Goal: Task Accomplishment & Management: Use online tool/utility

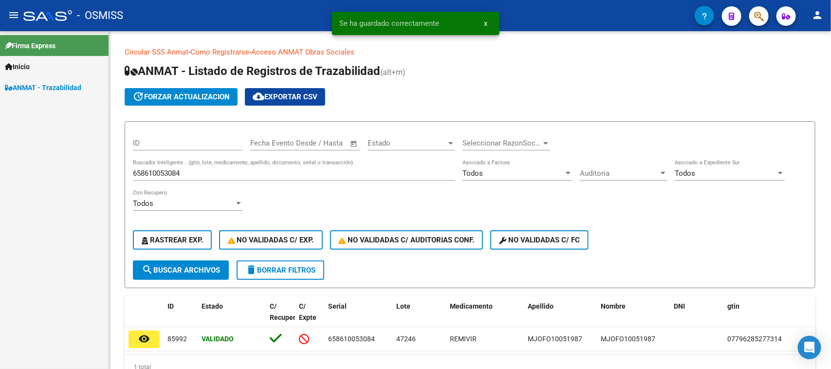
click at [221, 178] on div "658610053084 Buscador Inteligente ...(gtin, lote, medicamento, apellido, docume…" at bounding box center [294, 170] width 322 height 21
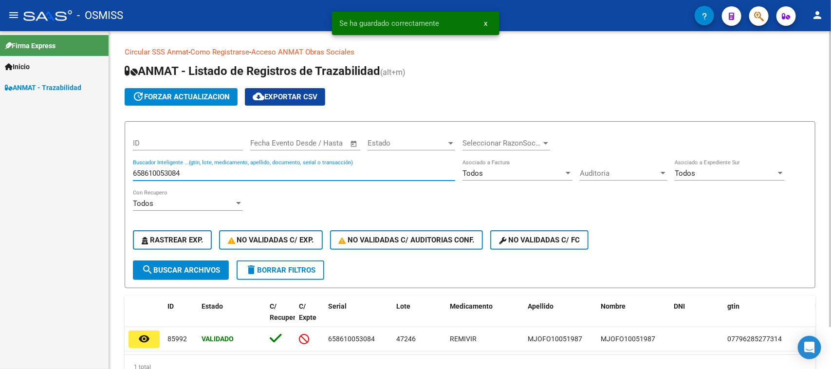
click at [219, 175] on input "658610053084" at bounding box center [294, 173] width 322 height 9
paste input "742554455922"
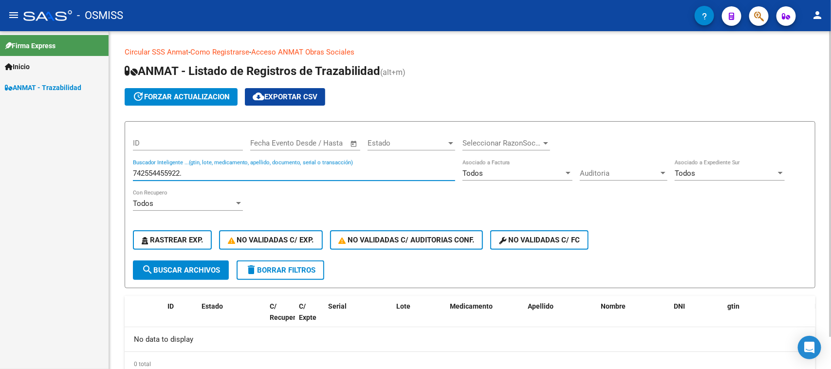
click at [222, 169] on input "742554455922." at bounding box center [294, 173] width 322 height 9
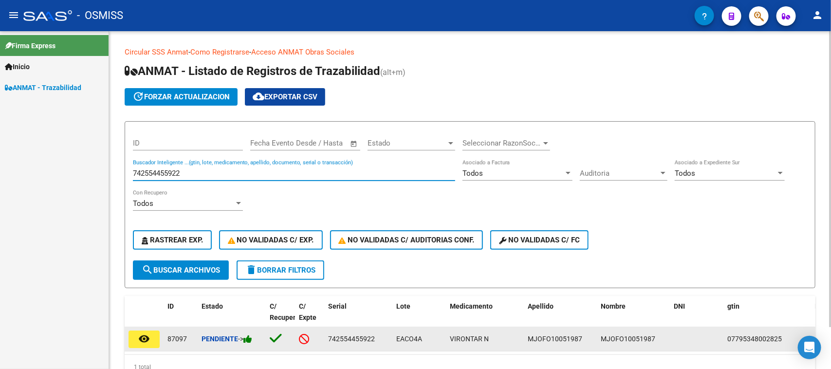
click at [251, 339] on icon at bounding box center [247, 339] width 9 height 9
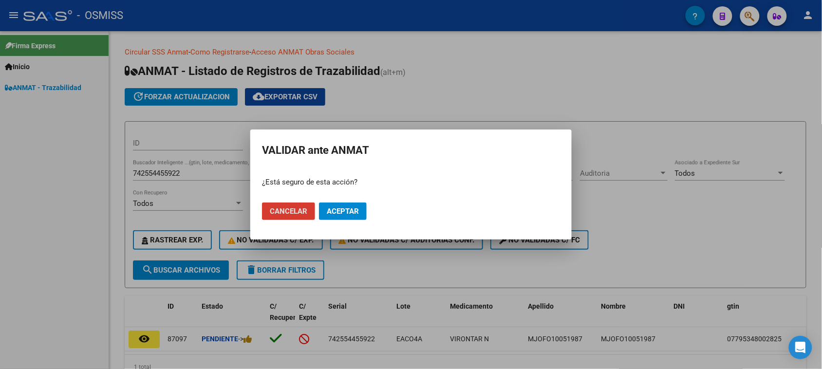
click at [335, 210] on span "Aceptar" at bounding box center [343, 211] width 32 height 9
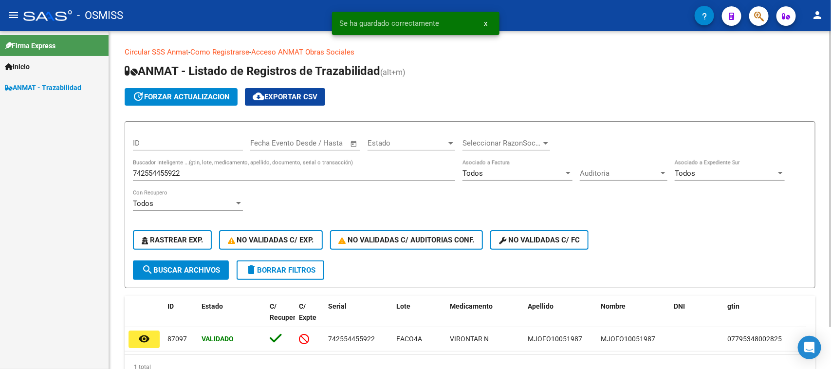
click at [187, 178] on div "742554455922 Buscador Inteligente ...(gtin, lote, medicamento, apellido, docume…" at bounding box center [294, 170] width 322 height 21
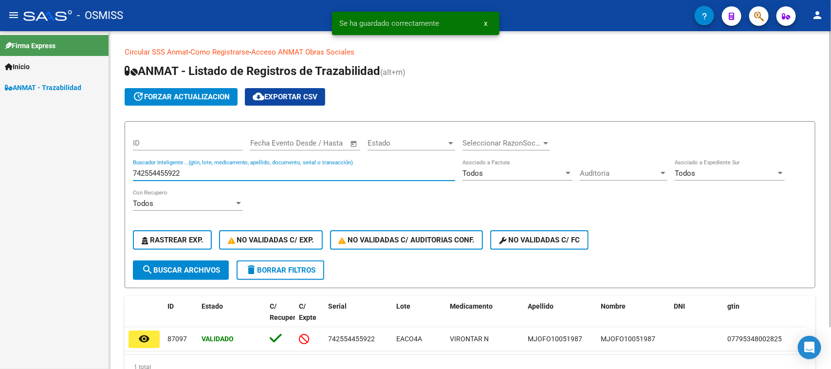
click at [187, 178] on div "742554455922 Buscador Inteligente ...(gtin, lote, medicamento, apellido, docume…" at bounding box center [294, 170] width 322 height 21
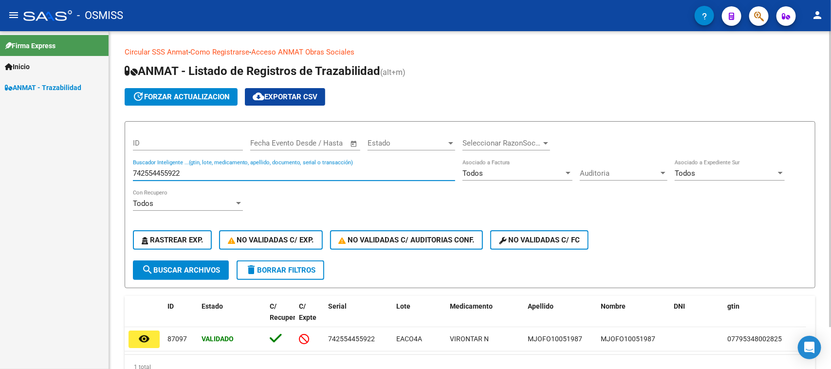
click at [188, 175] on input "742554455922" at bounding box center [294, 173] width 322 height 9
paste input "4117948481"
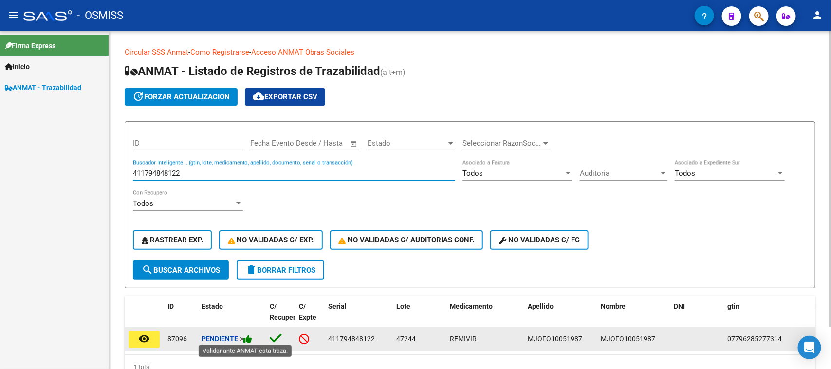
click at [252, 335] on icon at bounding box center [247, 339] width 9 height 9
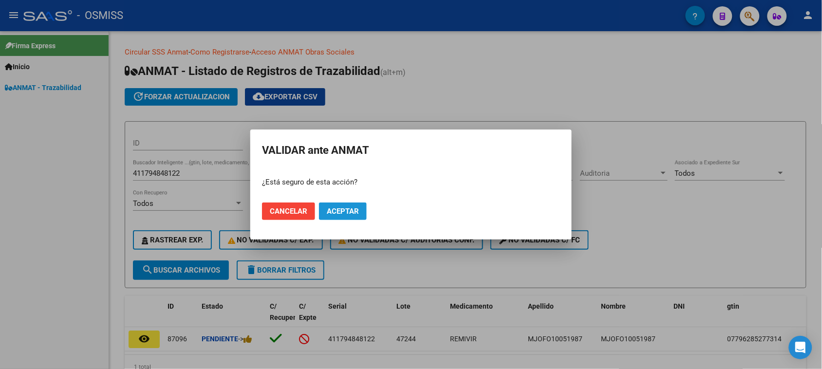
click at [335, 218] on button "Aceptar" at bounding box center [343, 212] width 48 height 18
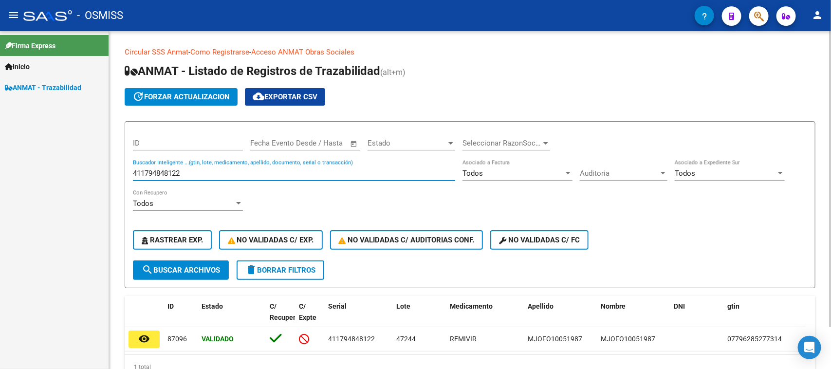
click at [174, 176] on input "411794848122" at bounding box center [294, 173] width 322 height 9
paste input "732838545503"
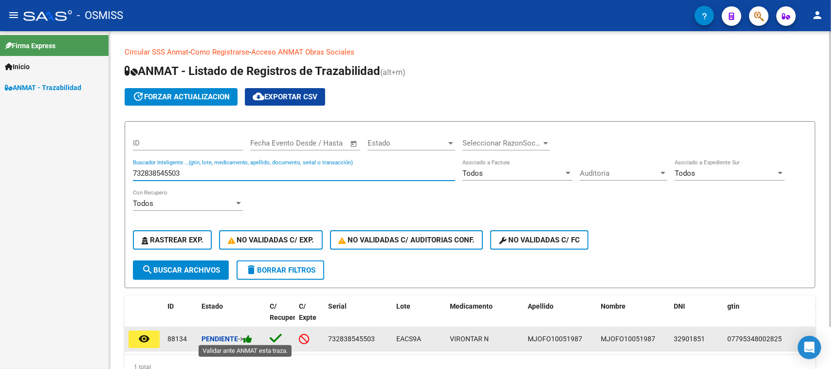
click at [249, 339] on icon at bounding box center [247, 339] width 9 height 9
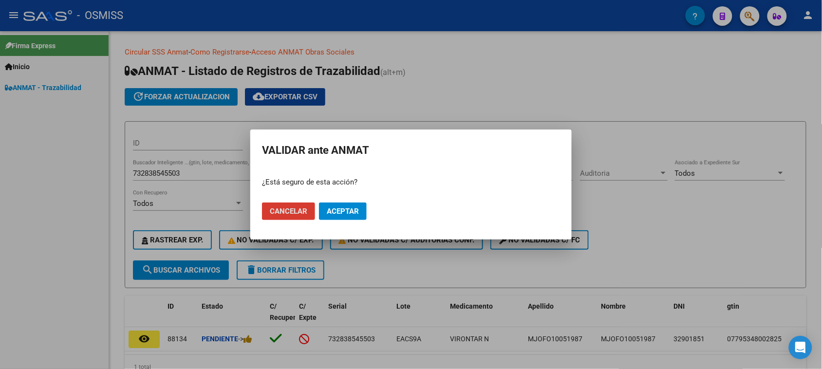
click at [366, 207] on button "Aceptar" at bounding box center [343, 212] width 48 height 18
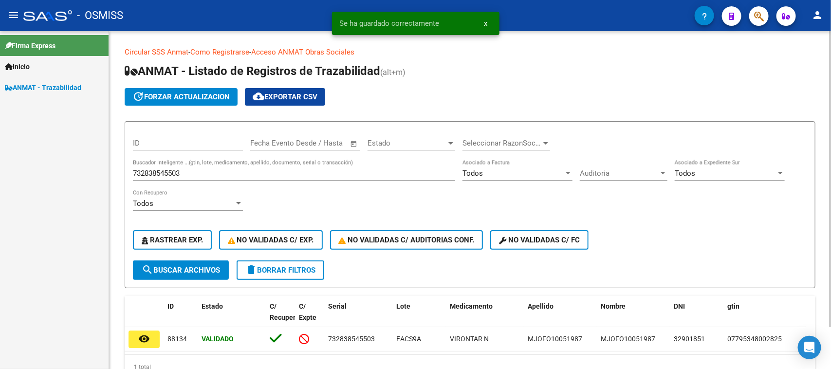
click at [223, 171] on input "732838545503" at bounding box center [294, 173] width 322 height 9
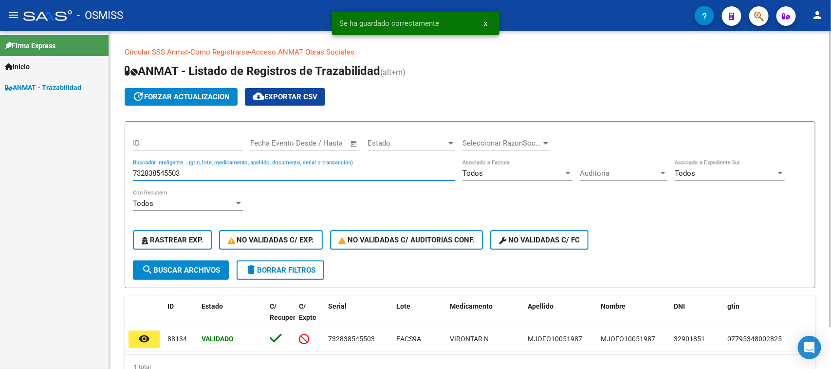
paste input "529020091905"
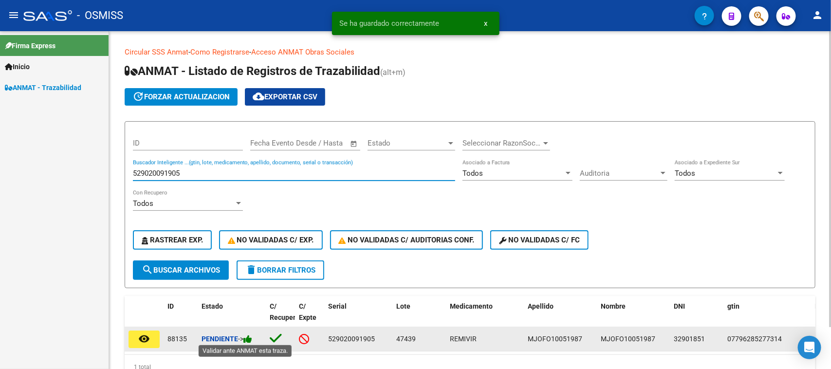
click at [249, 335] on icon at bounding box center [247, 339] width 9 height 9
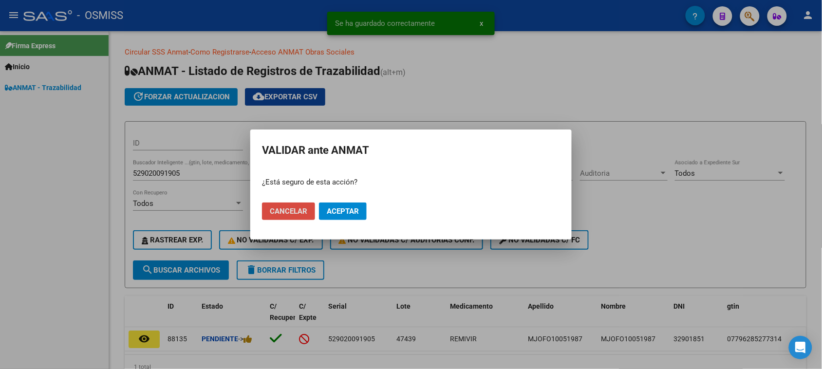
drag, startPoint x: 312, startPoint y: 218, endPoint x: 327, endPoint y: 215, distance: 15.3
click at [323, 217] on mat-dialog-actions "Cancelar Aceptar" at bounding box center [411, 211] width 298 height 33
click at [328, 215] on span "Aceptar" at bounding box center [343, 211] width 32 height 9
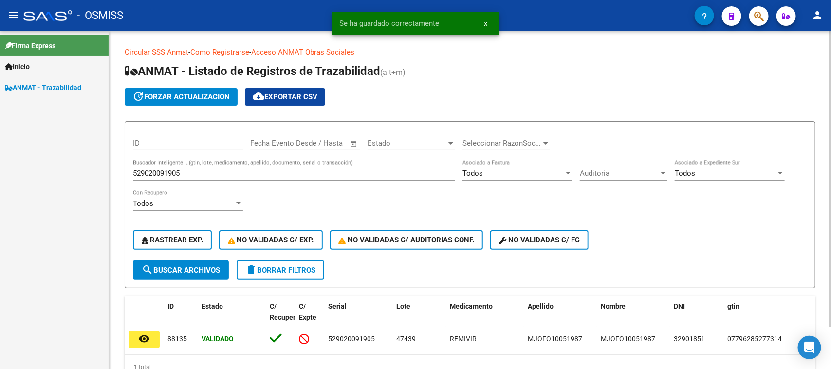
click at [197, 171] on input "529020091905" at bounding box center [294, 173] width 322 height 9
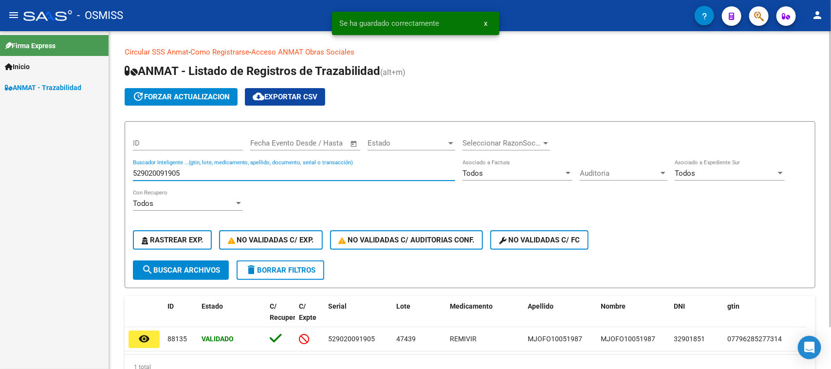
click at [197, 171] on input "529020091905" at bounding box center [294, 173] width 322 height 9
paste input "194685106317"
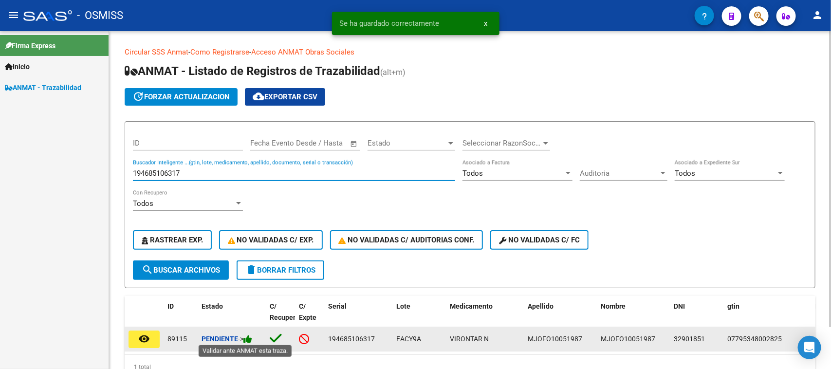
click at [247, 336] on icon at bounding box center [247, 339] width 9 height 9
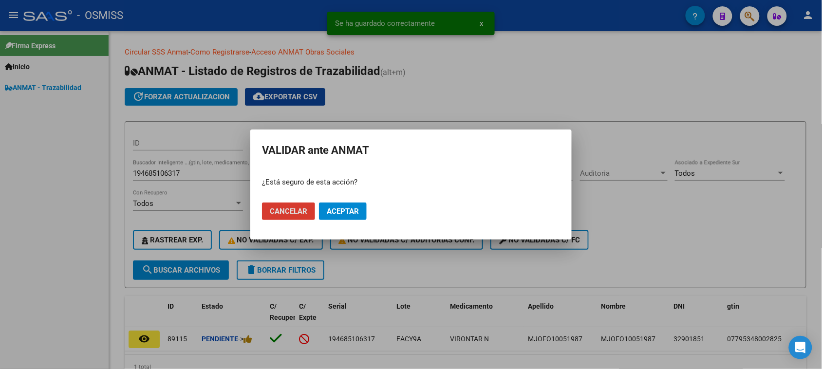
click at [335, 207] on span "Aceptar" at bounding box center [343, 211] width 32 height 9
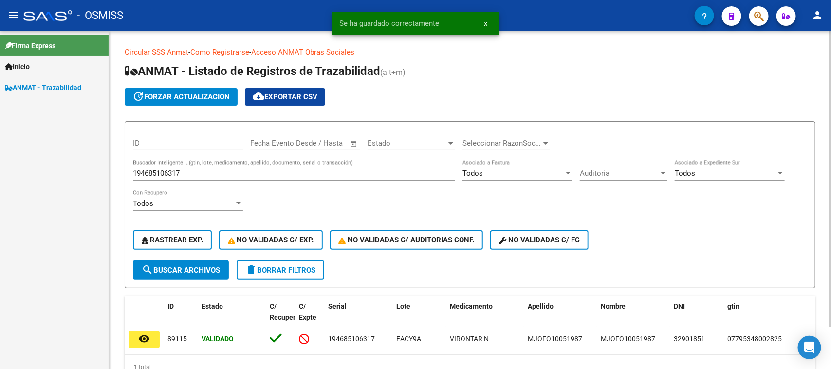
click at [230, 169] on input "194685106317" at bounding box center [294, 173] width 322 height 9
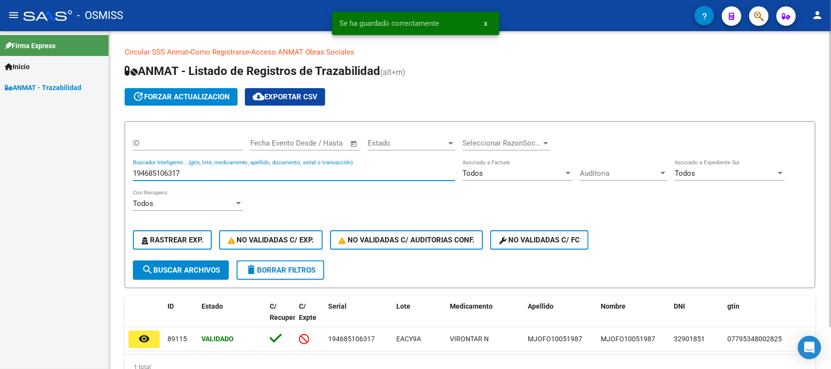
click at [230, 169] on input "194685106317" at bounding box center [294, 173] width 322 height 9
paste input "701317686850"
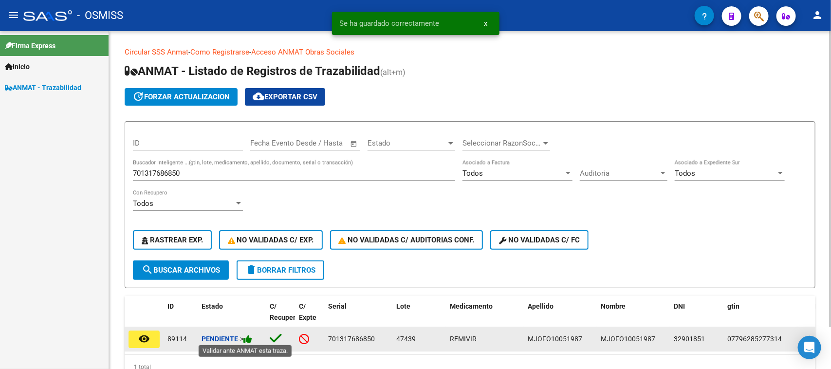
click at [248, 337] on icon at bounding box center [247, 339] width 9 height 9
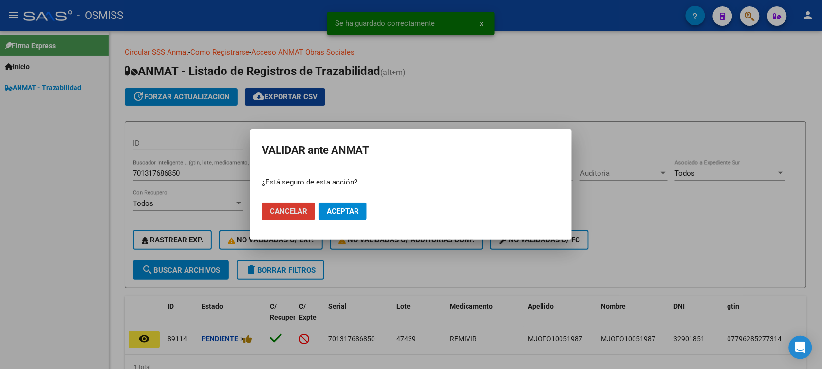
click at [346, 208] on span "Aceptar" at bounding box center [343, 211] width 32 height 9
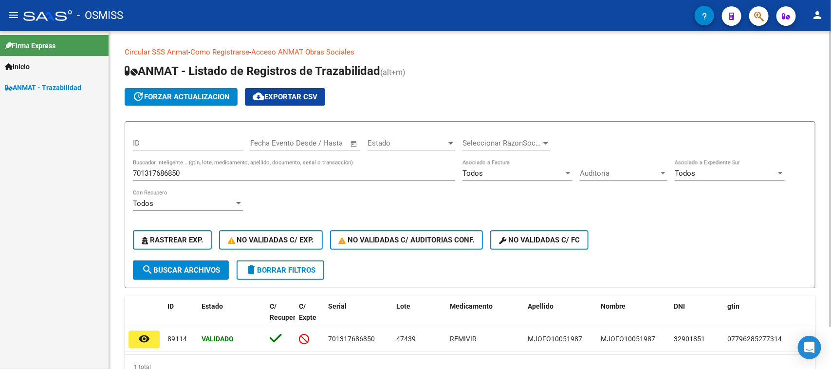
click at [238, 169] on input "701317686850" at bounding box center [294, 173] width 322 height 9
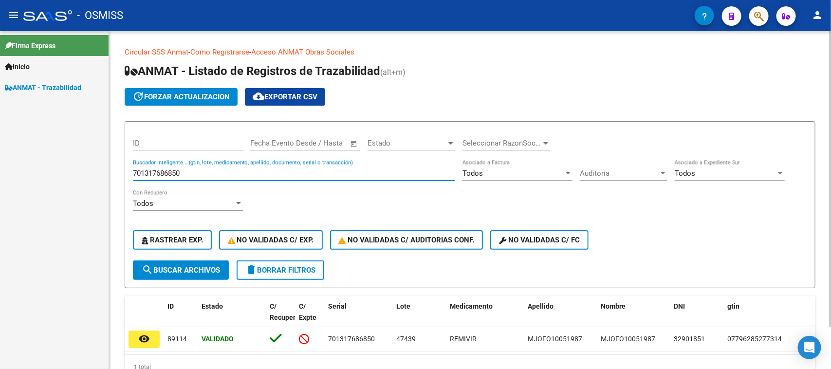
click at [238, 169] on input "701317686850" at bounding box center [294, 173] width 322 height 9
paste input "6041831618"
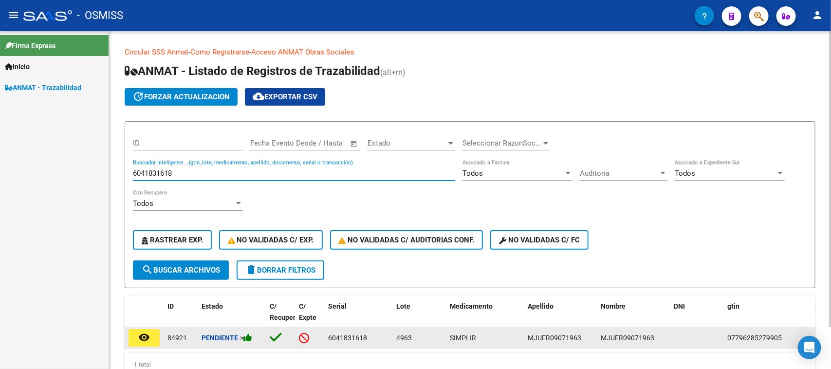
click at [249, 336] on icon at bounding box center [247, 337] width 9 height 9
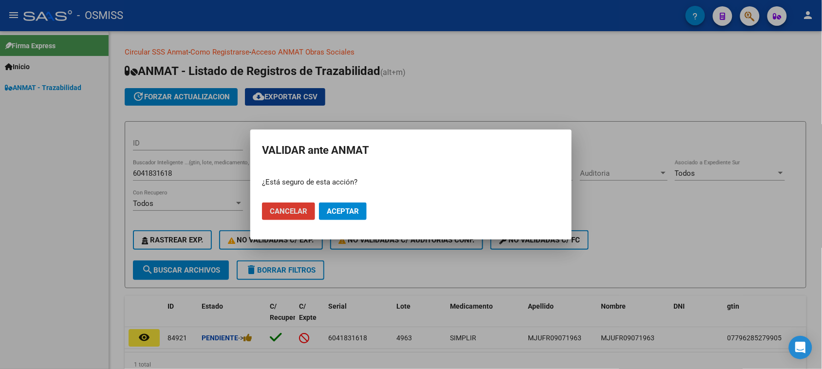
click at [354, 212] on span "Aceptar" at bounding box center [343, 211] width 32 height 9
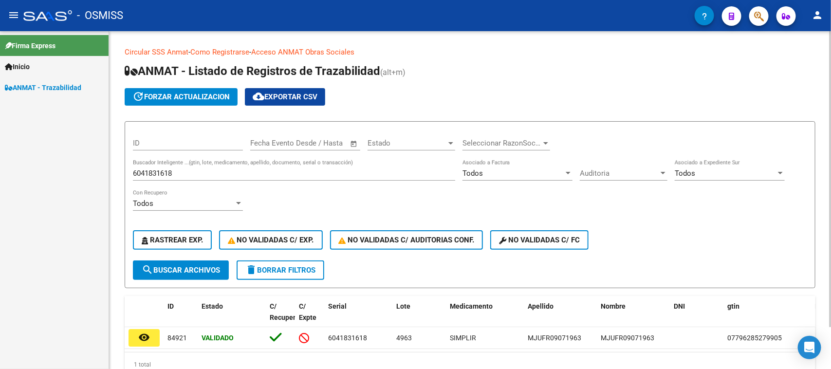
click at [186, 173] on input "6041831618" at bounding box center [294, 173] width 322 height 9
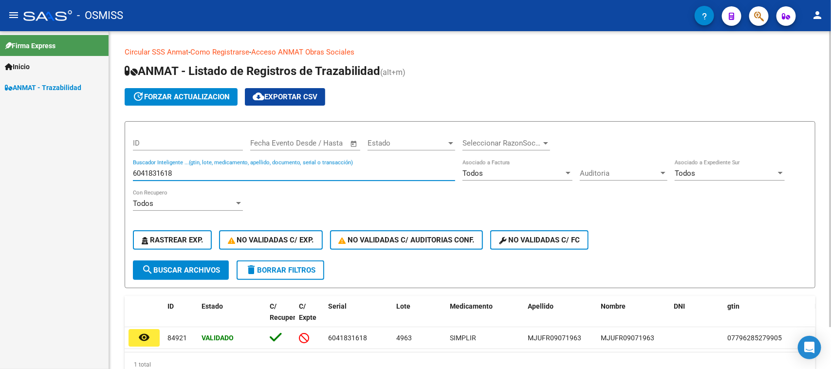
click at [186, 173] on input "6041831618" at bounding box center [294, 173] width 322 height 9
paste input "4356050172"
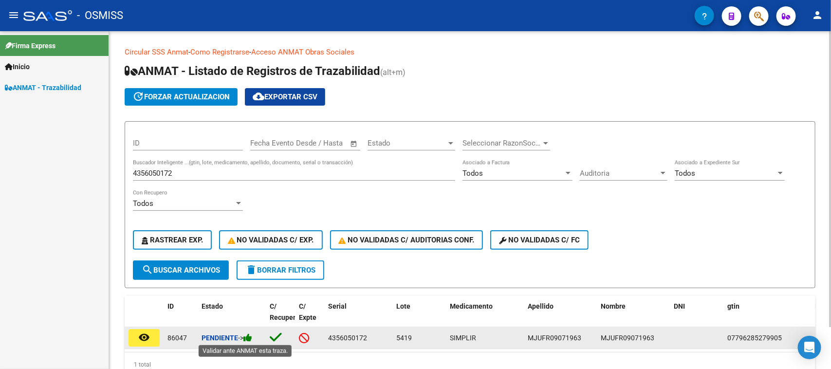
click at [252, 338] on icon at bounding box center [247, 337] width 9 height 9
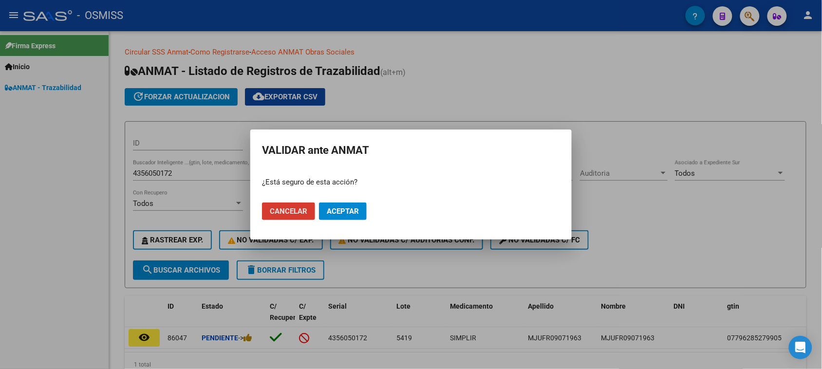
click at [342, 213] on span "Aceptar" at bounding box center [343, 211] width 32 height 9
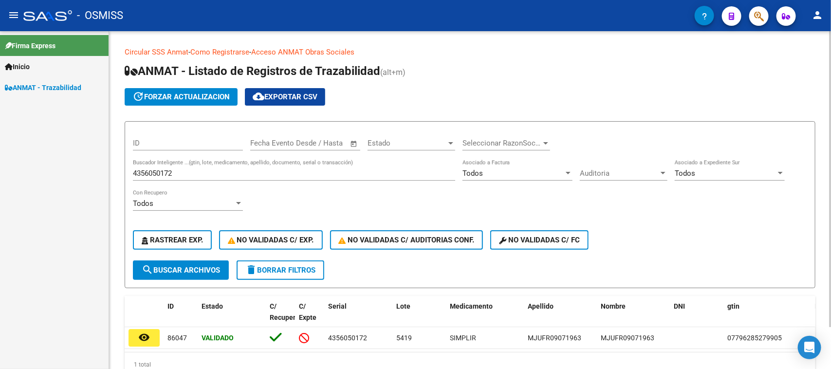
click at [232, 171] on input "4356050172" at bounding box center [294, 173] width 322 height 9
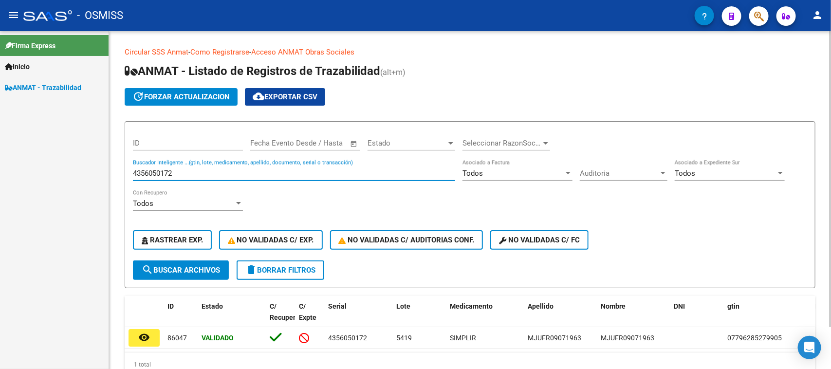
click at [232, 171] on input "4356050172" at bounding box center [294, 173] width 322 height 9
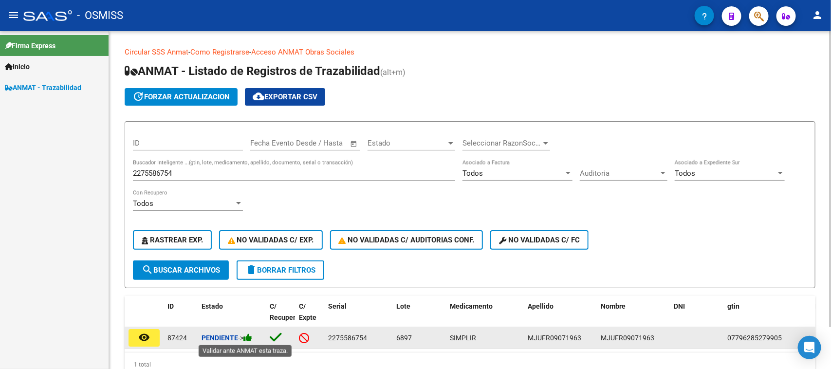
click at [247, 333] on icon at bounding box center [247, 337] width 9 height 9
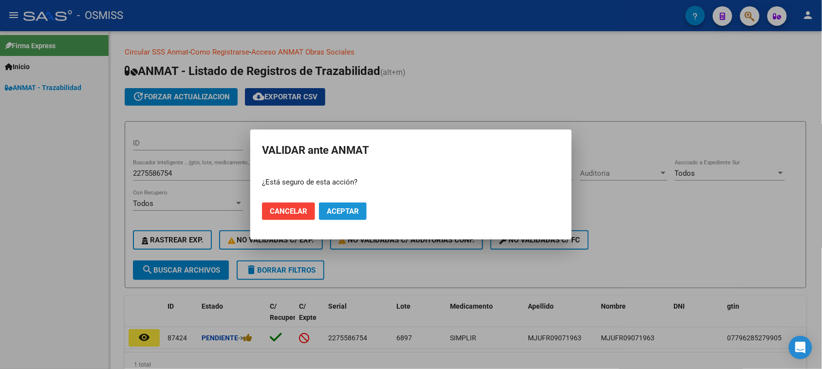
click at [347, 214] on span "Aceptar" at bounding box center [343, 211] width 32 height 9
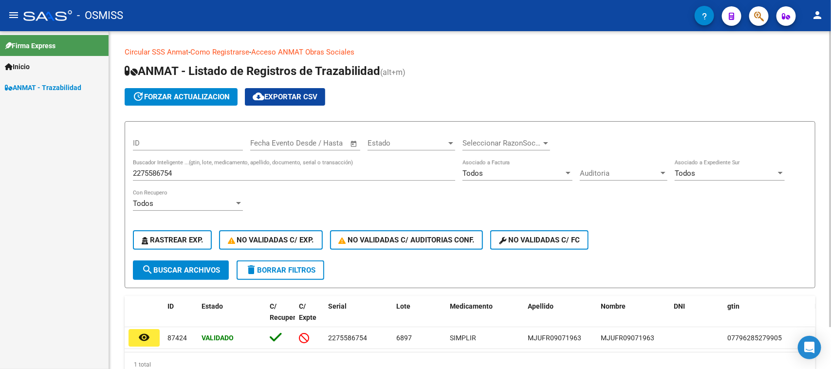
click at [236, 178] on div "2275586754 Buscador Inteligente ...(gtin, lote, medicamento, apellido, document…" at bounding box center [294, 170] width 322 height 21
click at [235, 178] on div "2275586754 Buscador Inteligente ...(gtin, lote, medicamento, apellido, document…" at bounding box center [294, 170] width 322 height 21
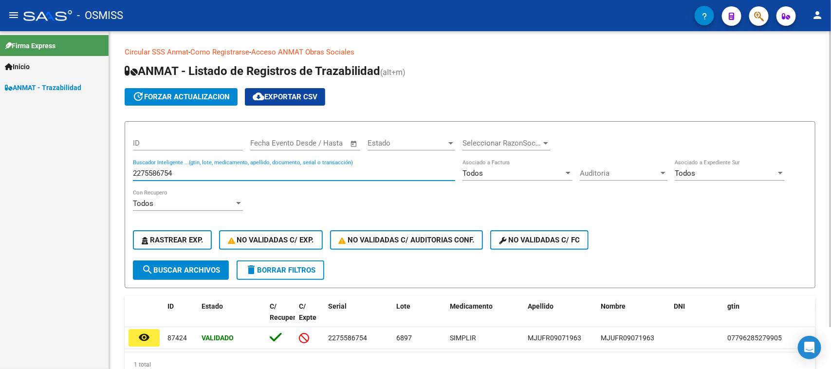
click at [237, 174] on input "2275586754" at bounding box center [294, 173] width 322 height 9
paste input "185470025"
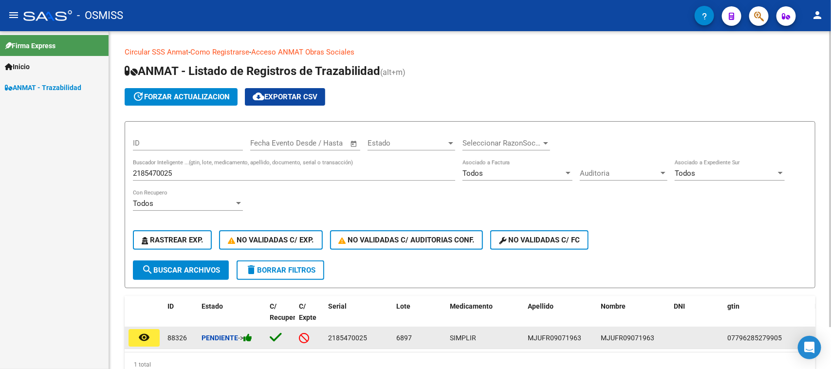
click at [244, 331] on datatable-body-cell "Pendiente ->" at bounding box center [232, 337] width 68 height 21
click at [249, 334] on icon at bounding box center [247, 337] width 9 height 9
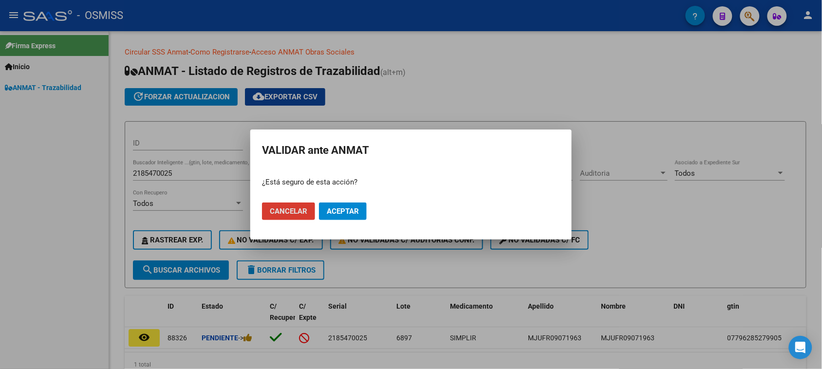
click at [350, 212] on span "Aceptar" at bounding box center [343, 211] width 32 height 9
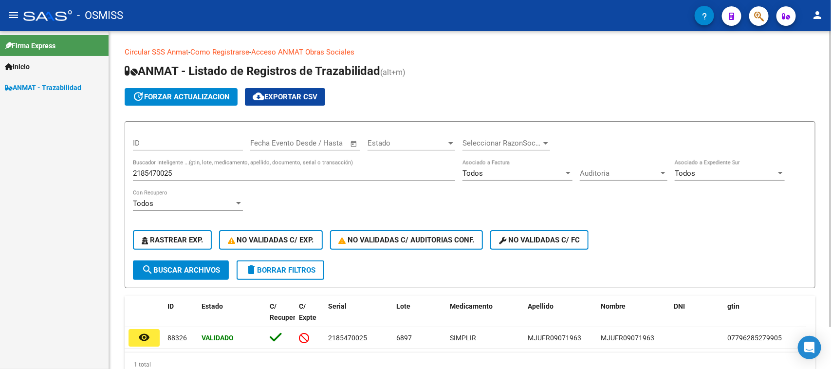
click at [269, 169] on input "2185470025" at bounding box center [294, 173] width 322 height 9
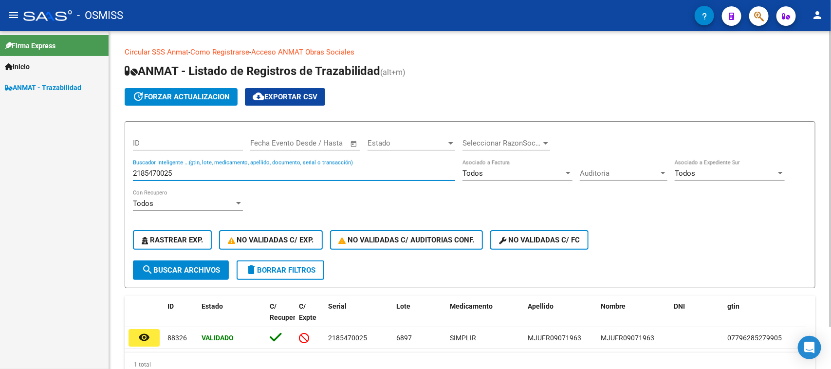
click at [269, 169] on input "2185470025" at bounding box center [294, 173] width 322 height 9
paste input "428409909"
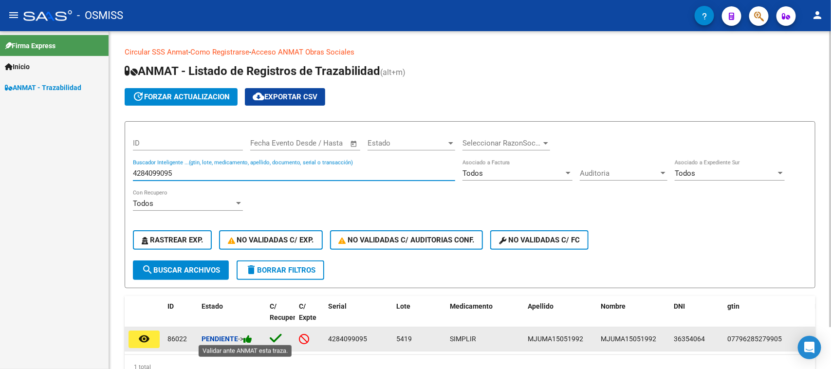
click at [246, 339] on icon at bounding box center [247, 339] width 9 height 9
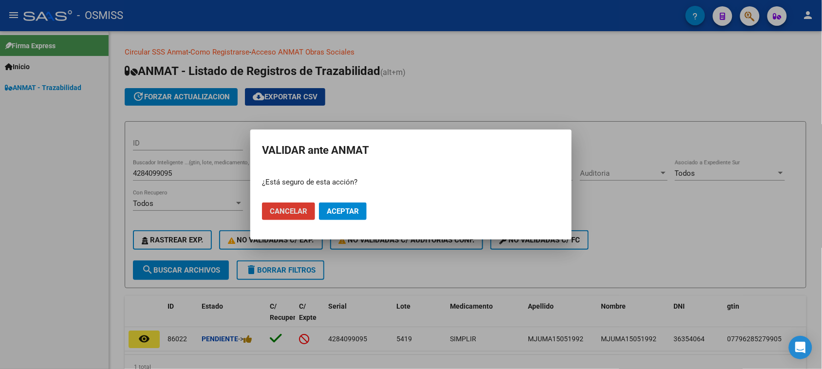
click at [336, 214] on span "Aceptar" at bounding box center [343, 211] width 32 height 9
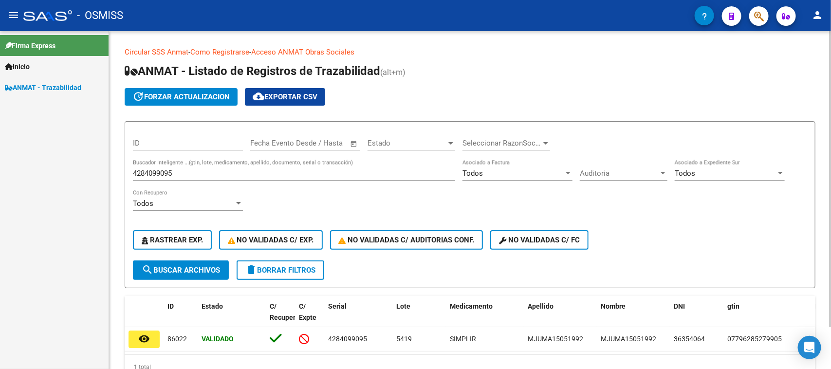
click at [259, 171] on input "4284099095" at bounding box center [294, 173] width 322 height 9
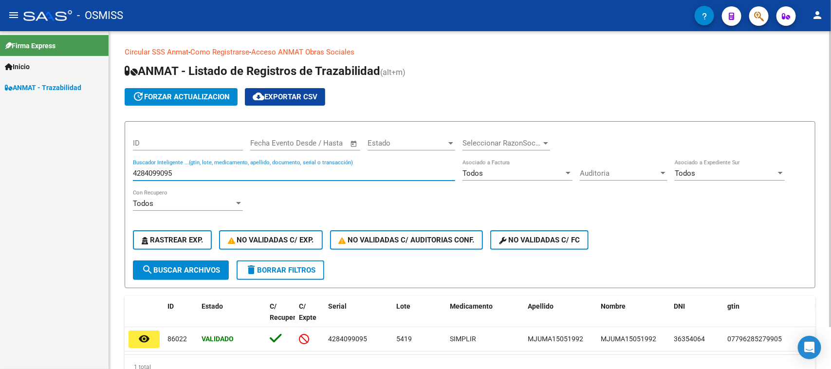
click at [259, 171] on input "4284099095" at bounding box center [294, 173] width 322 height 9
paste input "0898217634"
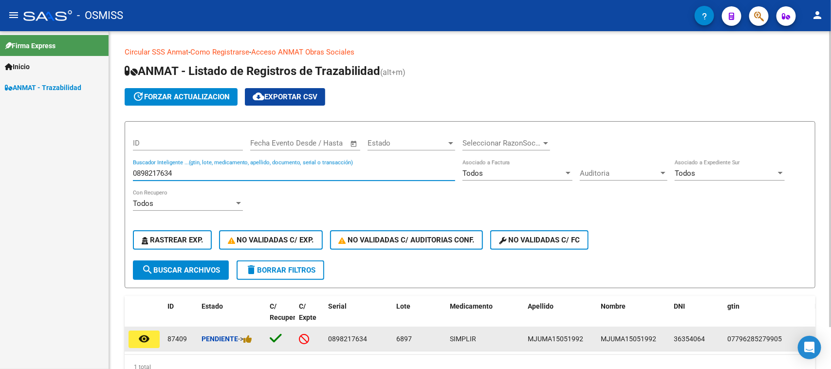
click at [246, 341] on div "Pendiente ->" at bounding box center [232, 339] width 60 height 11
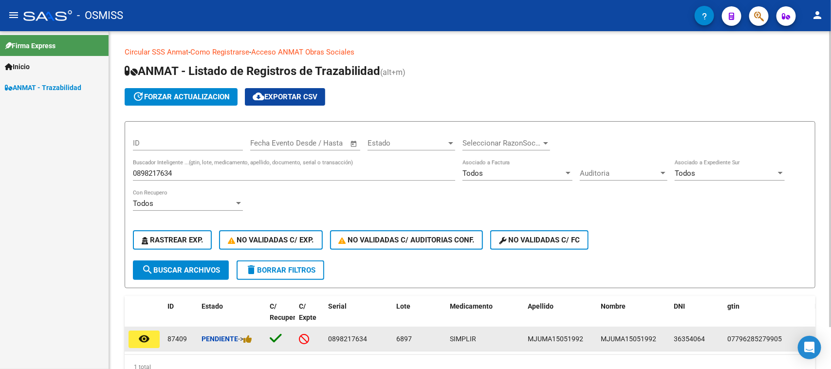
click at [250, 331] on datatable-body-cell "Pendiente ->" at bounding box center [232, 339] width 68 height 24
click at [251, 335] on icon at bounding box center [247, 339] width 9 height 9
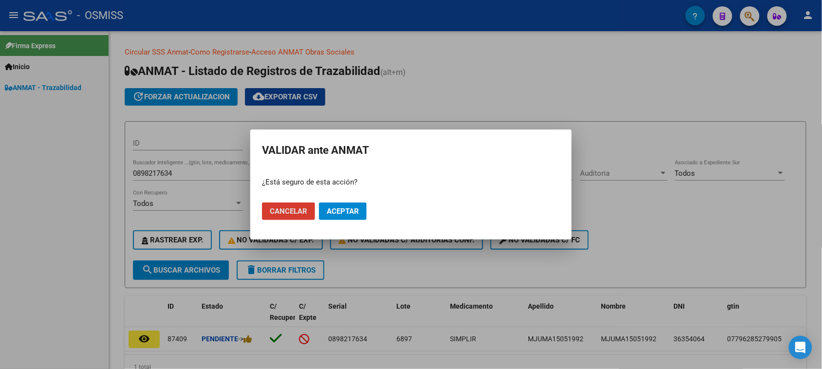
click at [344, 208] on span "Aceptar" at bounding box center [343, 211] width 32 height 9
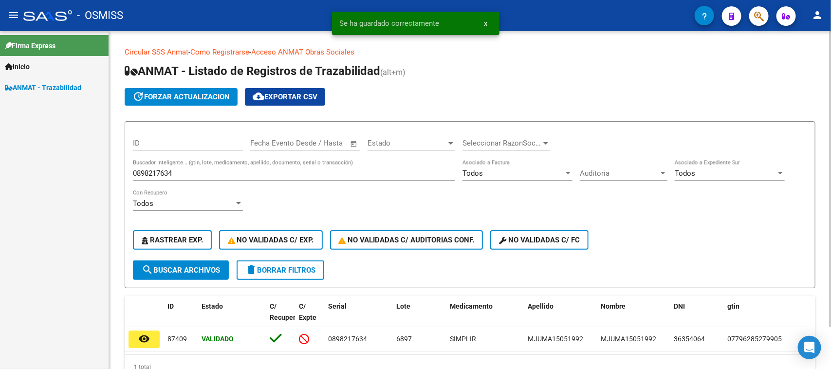
click at [191, 166] on div "0898217634 Buscador Inteligente ...(gtin, lote, medicamento, apellido, document…" at bounding box center [294, 170] width 322 height 21
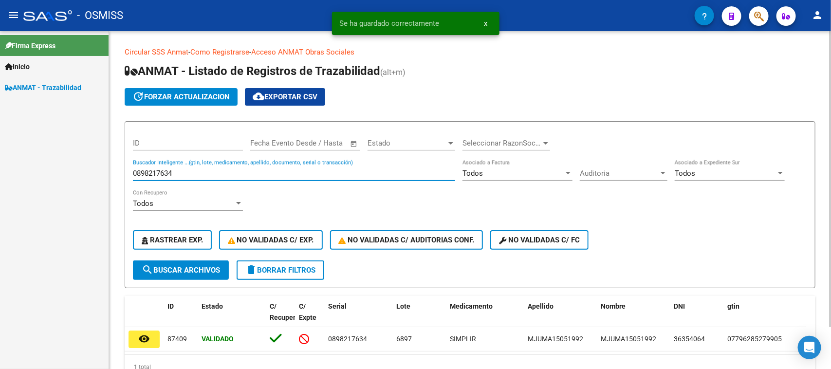
click at [191, 166] on div "0898217634 Buscador Inteligente ...(gtin, lote, medicamento, apellido, document…" at bounding box center [294, 170] width 322 height 21
click at [192, 169] on input "0898217634" at bounding box center [294, 173] width 322 height 9
paste input "3348124726"
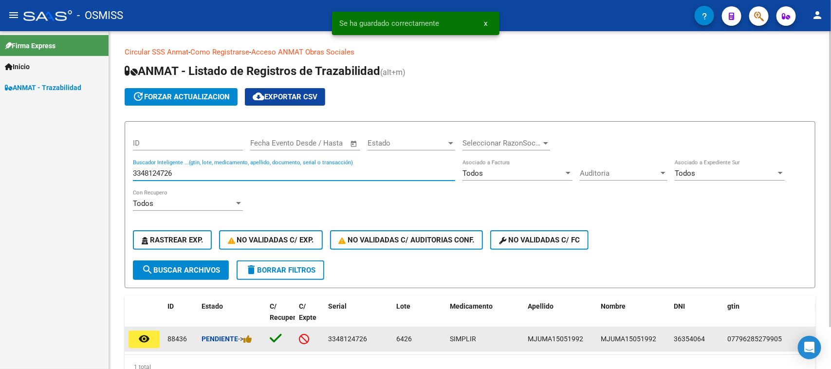
click at [245, 337] on span "->" at bounding box center [245, 339] width 14 height 8
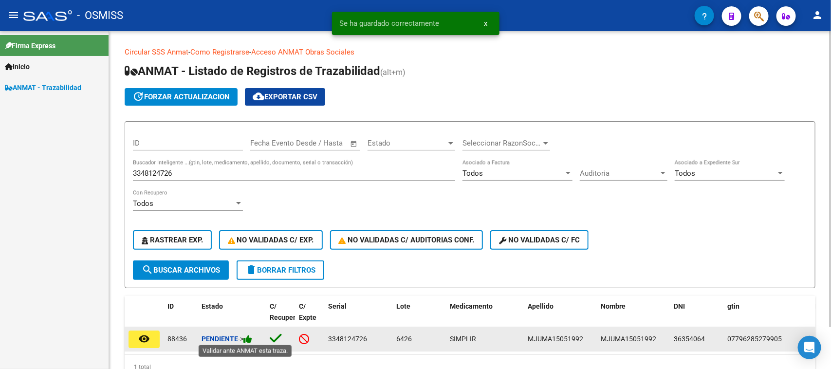
click at [252, 335] on icon at bounding box center [247, 339] width 9 height 9
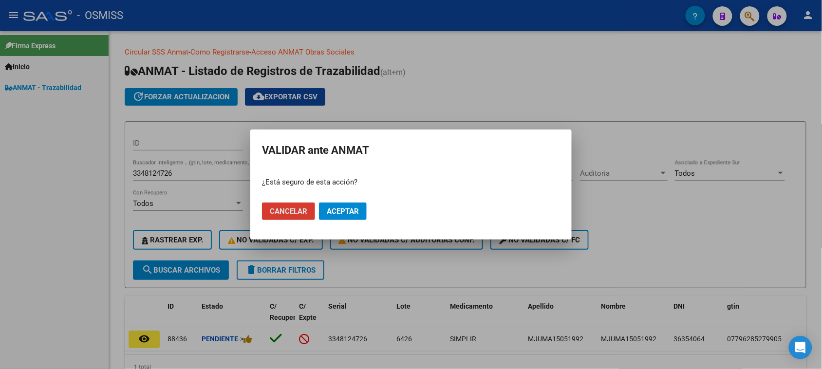
click at [352, 211] on span "Aceptar" at bounding box center [343, 211] width 32 height 9
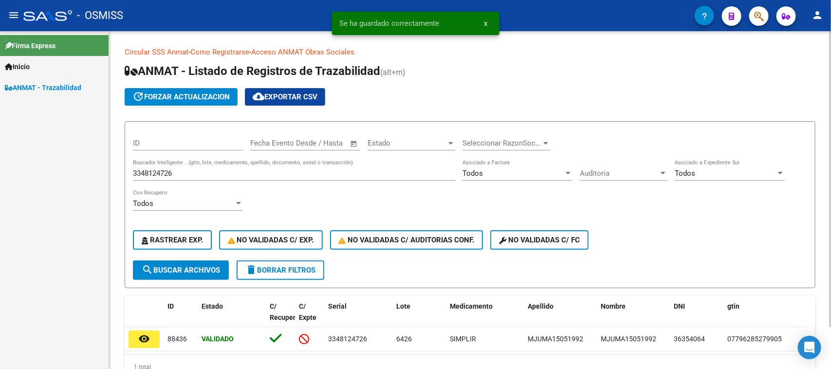
click at [249, 170] on input "3348124726" at bounding box center [294, 173] width 322 height 9
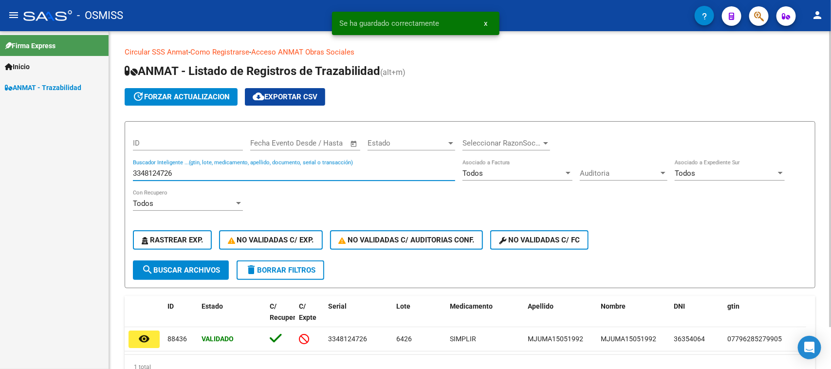
click at [249, 170] on input "3348124726" at bounding box center [294, 173] width 322 height 9
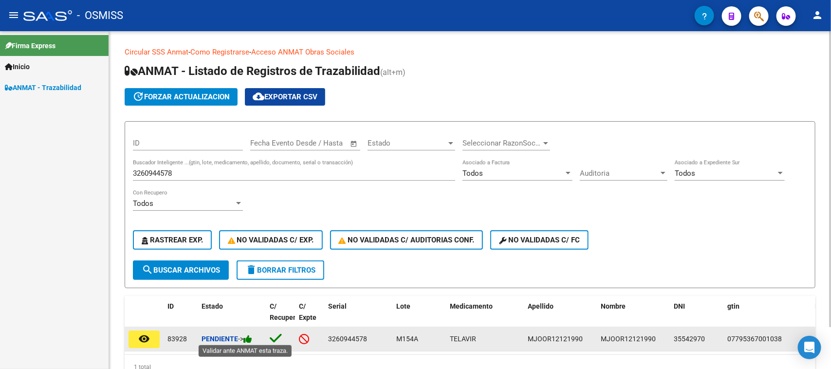
click at [247, 338] on icon at bounding box center [247, 339] width 9 height 9
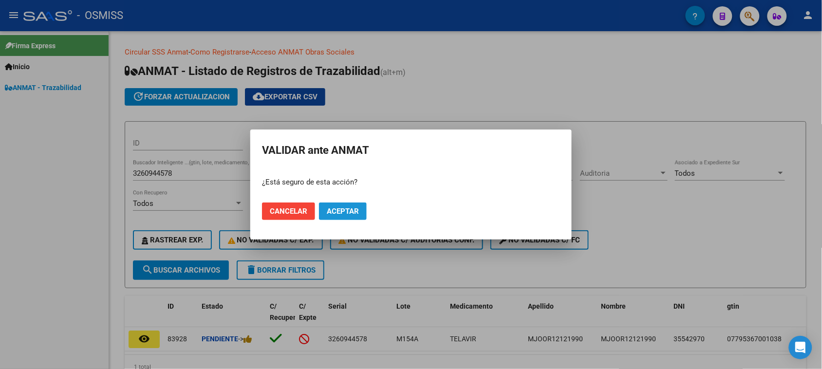
click at [339, 210] on span "Aceptar" at bounding box center [343, 211] width 32 height 9
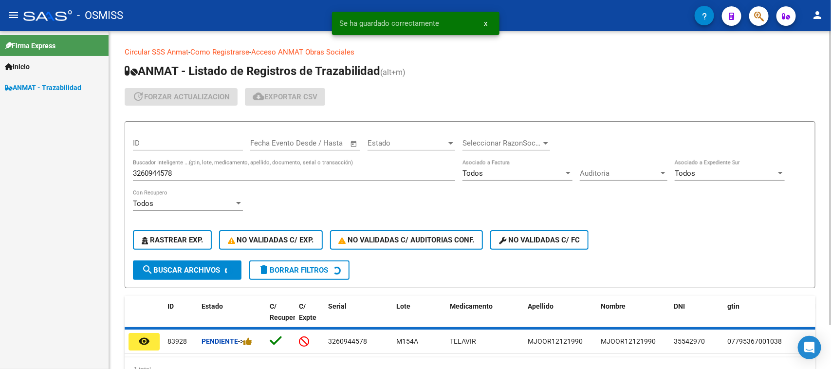
click at [215, 173] on input "3260944578" at bounding box center [294, 173] width 322 height 9
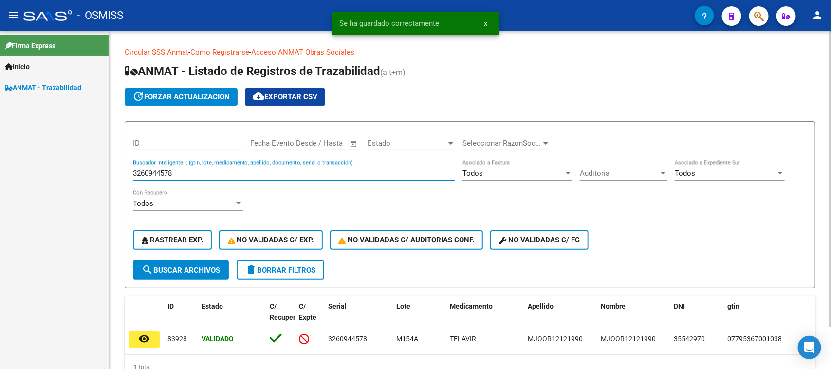
click at [215, 173] on input "3260944578" at bounding box center [294, 173] width 322 height 9
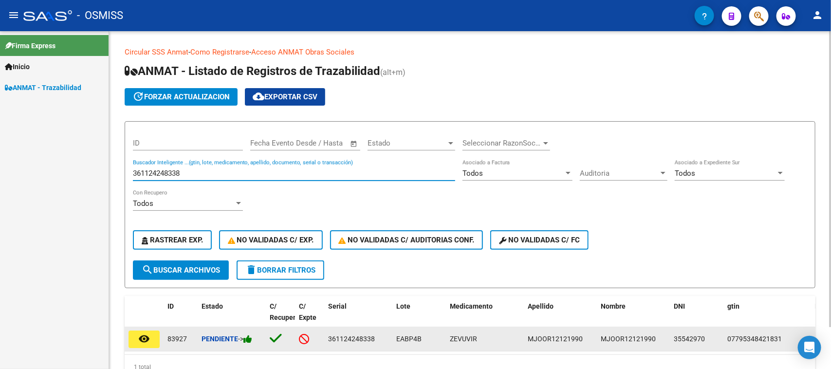
type input "361124248338"
click at [252, 336] on icon at bounding box center [247, 339] width 9 height 9
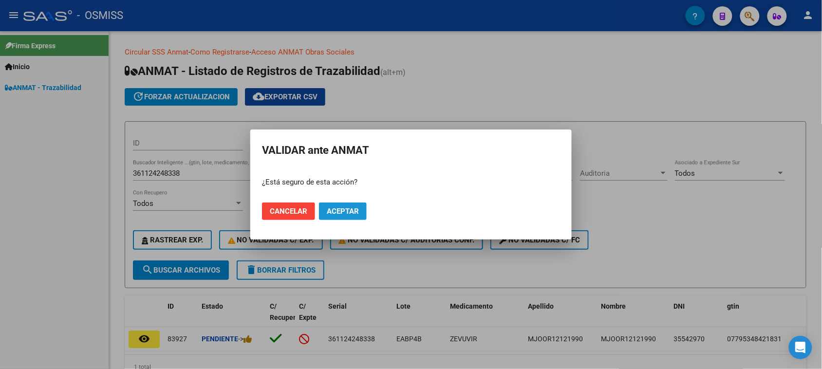
click at [337, 217] on button "Aceptar" at bounding box center [343, 212] width 48 height 18
